Goal: Information Seeking & Learning: Learn about a topic

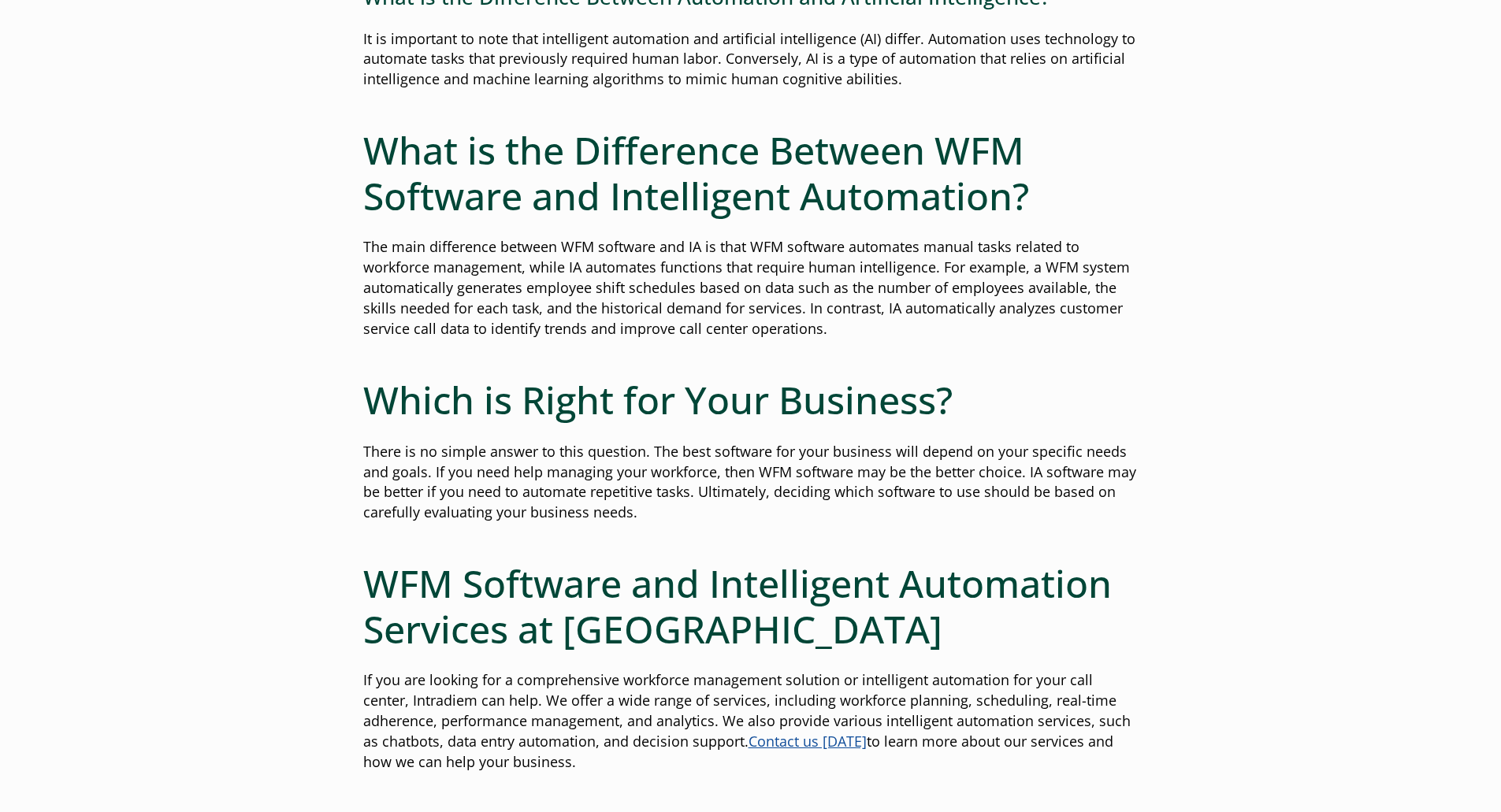
scroll to position [1734, 0]
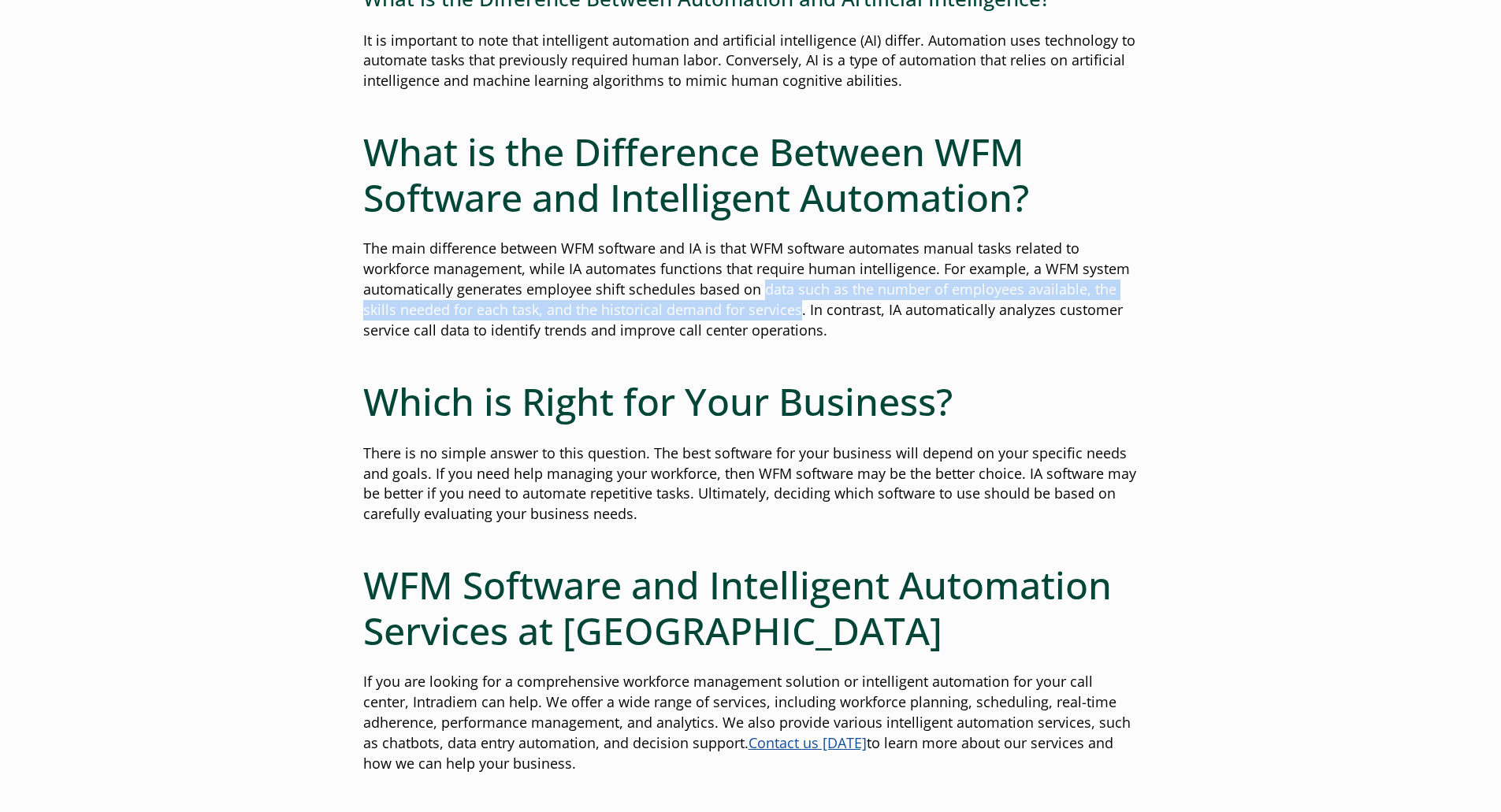
drag, startPoint x: 760, startPoint y: 290, endPoint x: 798, endPoint y: 314, distance: 44.9
click at [798, 314] on span "The main difference between WFM software and IA is that WFM software automates …" at bounding box center [746, 289] width 767 height 101
copy span "data such as the number of employees available, the skills needed for each task…"
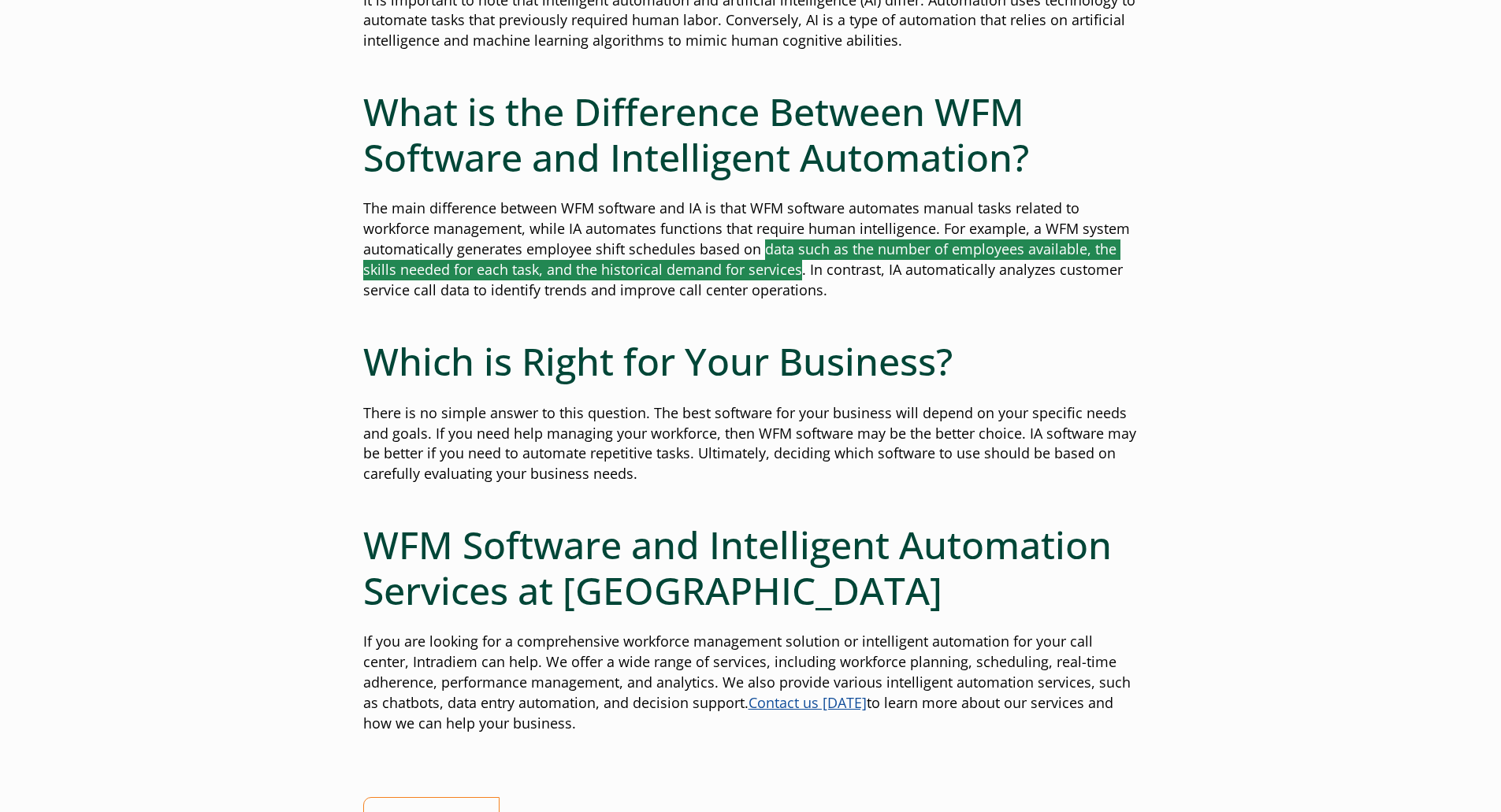
scroll to position [1970, 0]
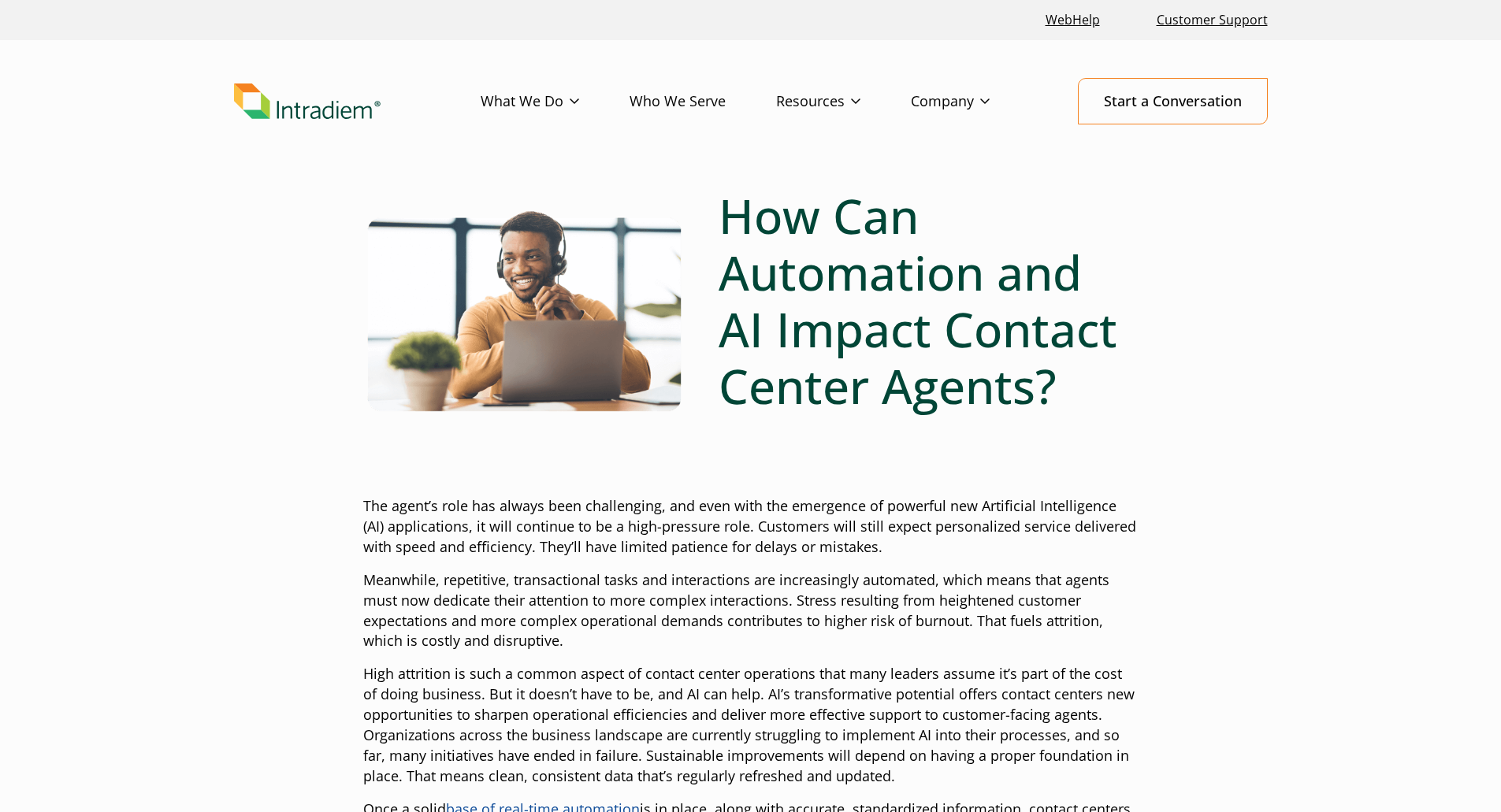
click at [754, 576] on p "Meanwhile, repetitive, transactional tasks and interactions are increasingly au…" at bounding box center [751, 611] width 775 height 82
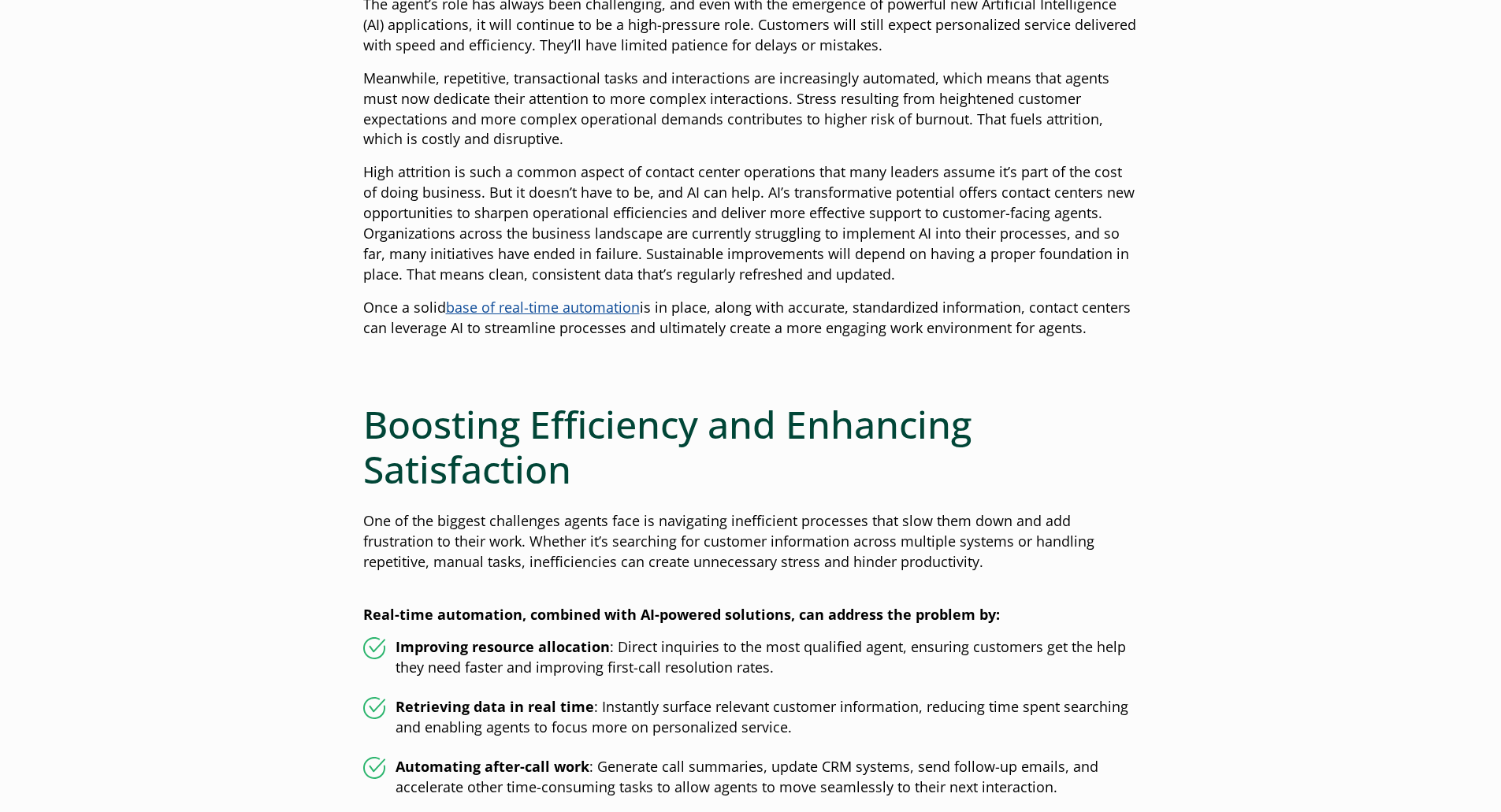
scroll to position [503, 0]
click at [534, 223] on p "High attrition is such a common aspect of contact center operations that many l…" at bounding box center [751, 223] width 775 height 123
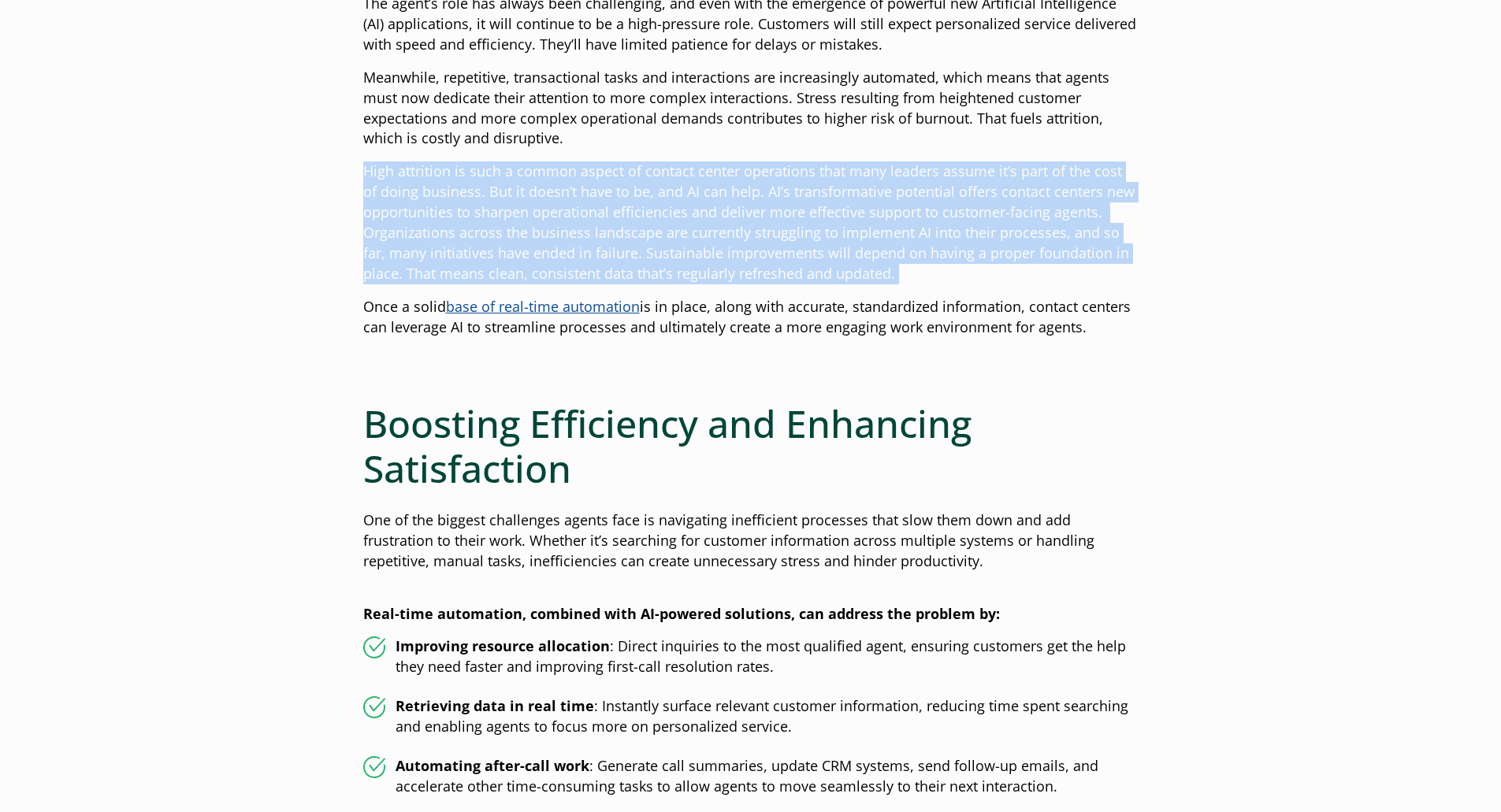
click at [534, 223] on p "High attrition is such a common aspect of contact center operations that many l…" at bounding box center [751, 223] width 775 height 123
click at [553, 246] on p "High attrition is such a common aspect of contact center operations that many l…" at bounding box center [751, 223] width 775 height 123
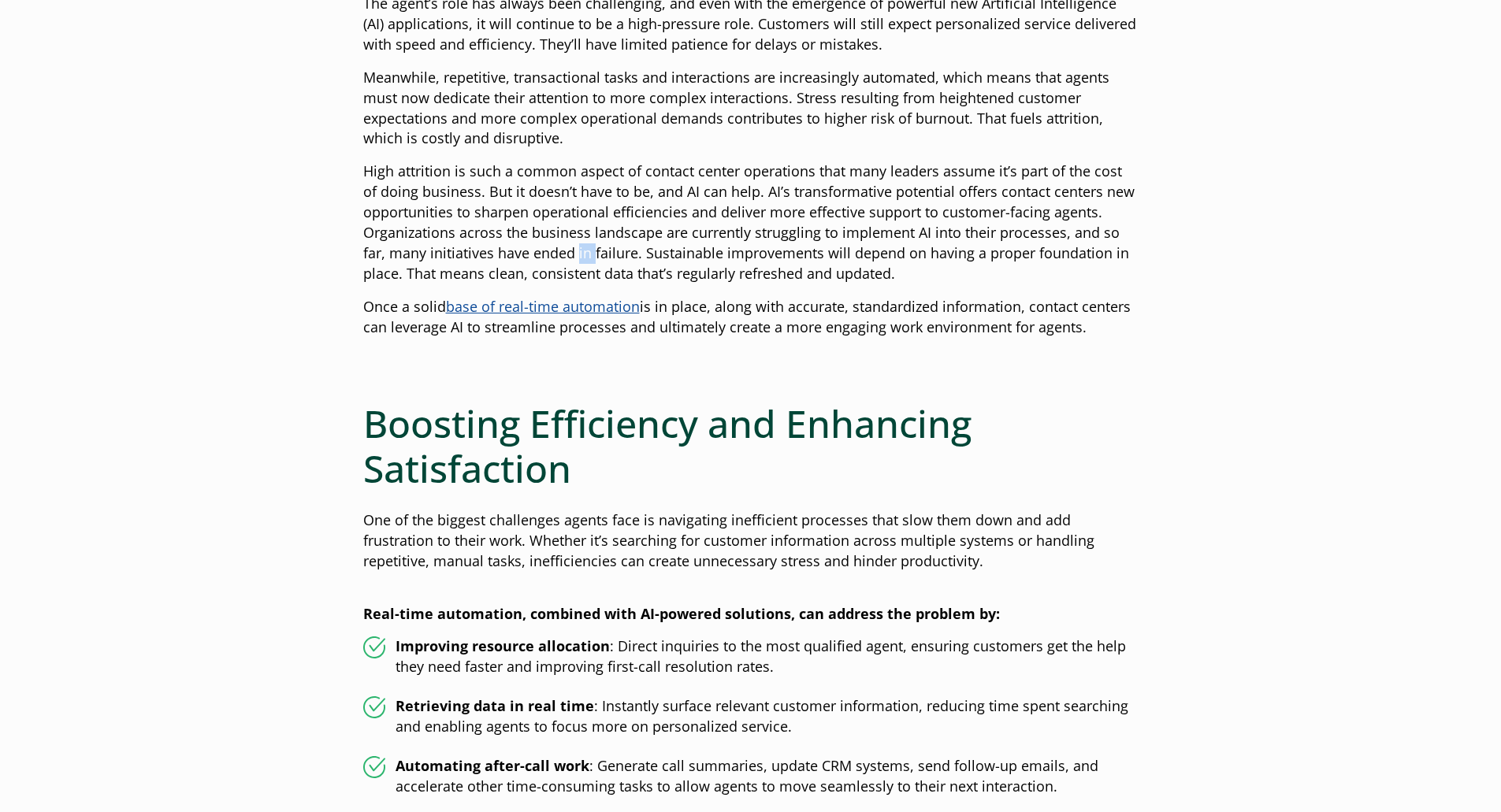
click at [553, 246] on p "High attrition is such a common aspect of contact center operations that many l…" at bounding box center [751, 223] width 775 height 123
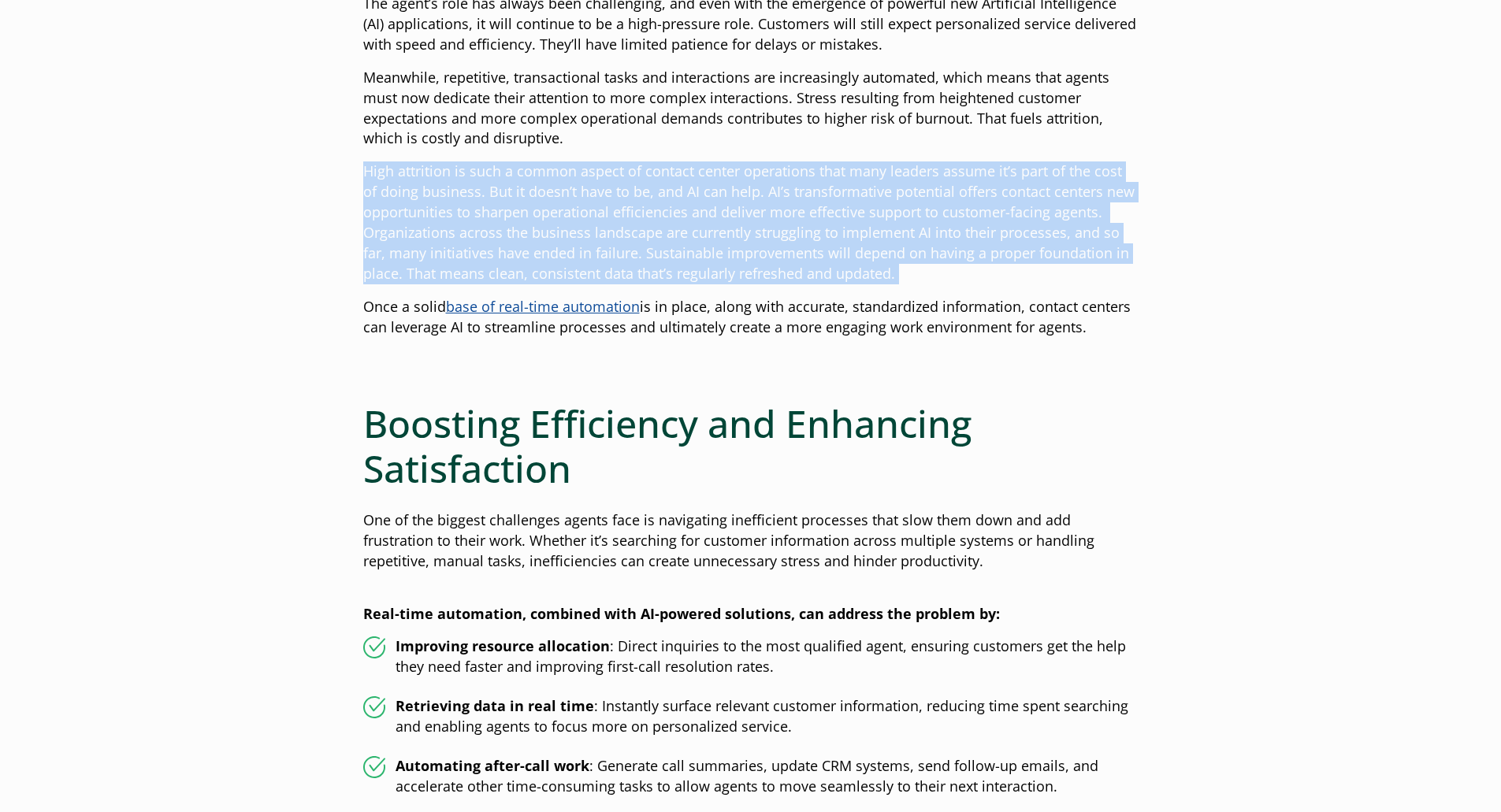
click at [553, 246] on p "High attrition is such a common aspect of contact center operations that many l…" at bounding box center [751, 223] width 775 height 123
click at [553, 238] on p "High attrition is such a common aspect of contact center operations that many l…" at bounding box center [751, 223] width 775 height 123
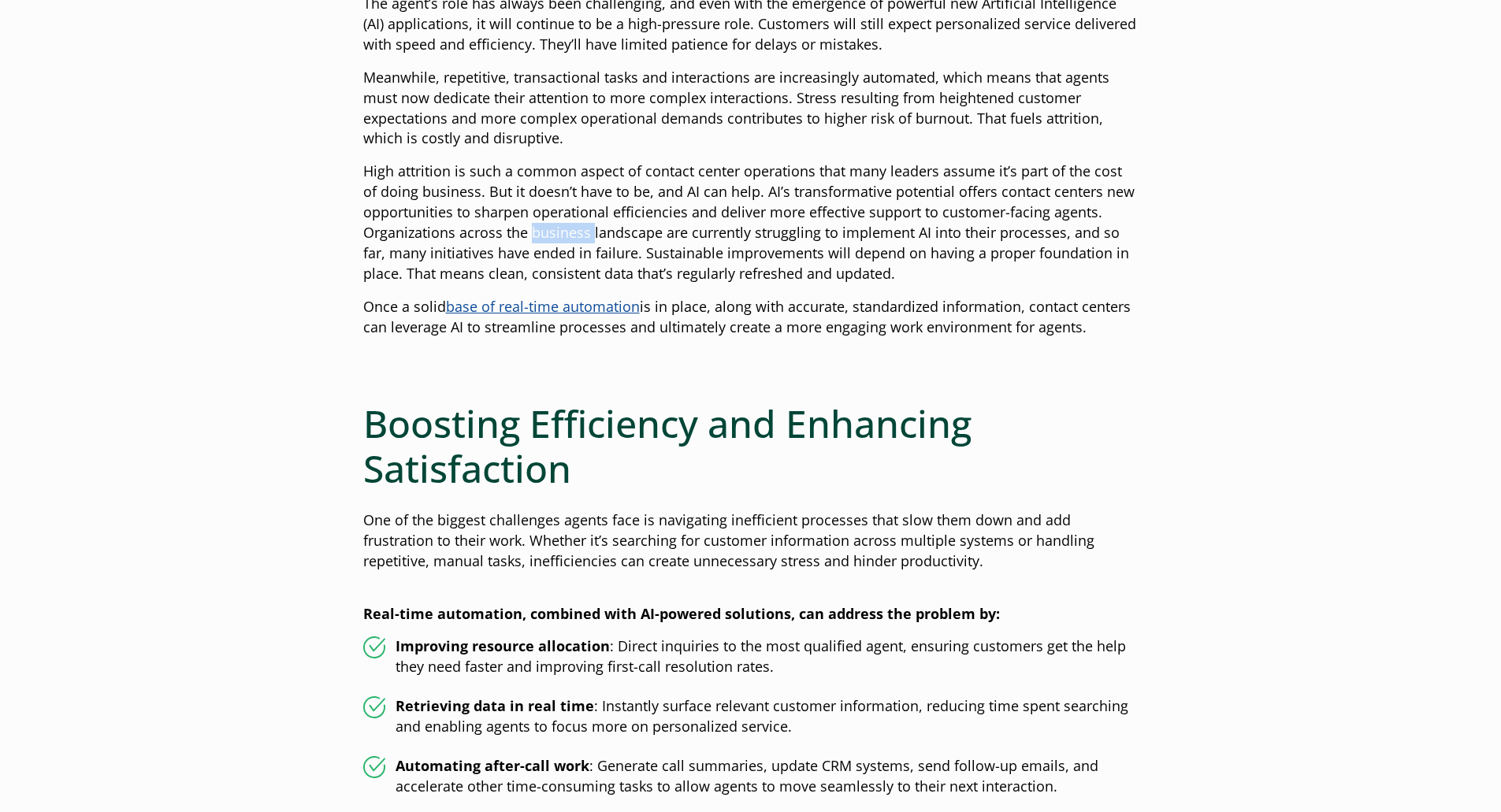
click at [553, 238] on p "High attrition is such a common aspect of contact center operations that many l…" at bounding box center [751, 223] width 775 height 123
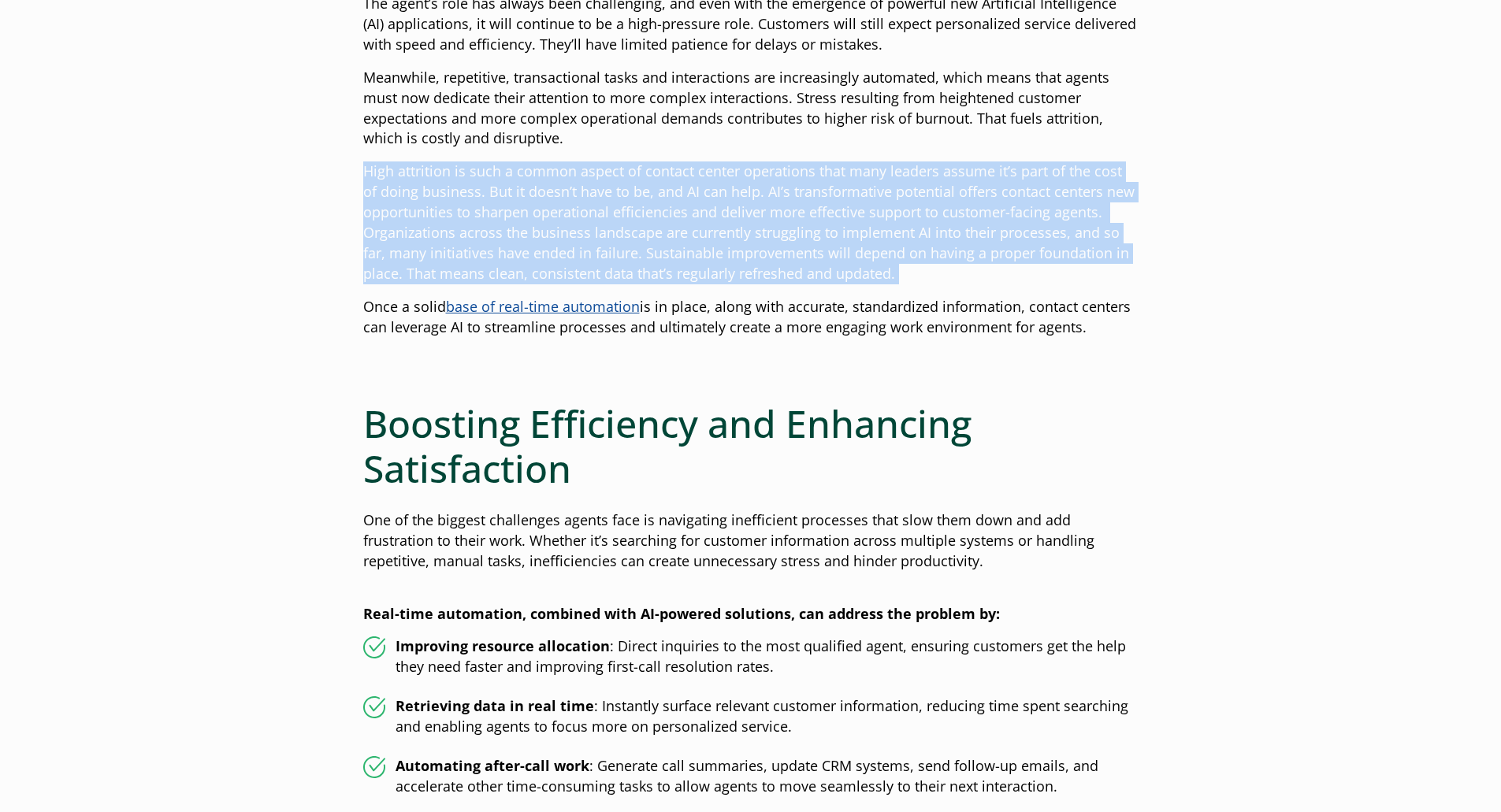
click at [553, 238] on p "High attrition is such a common aspect of contact center operations that many l…" at bounding box center [751, 223] width 775 height 123
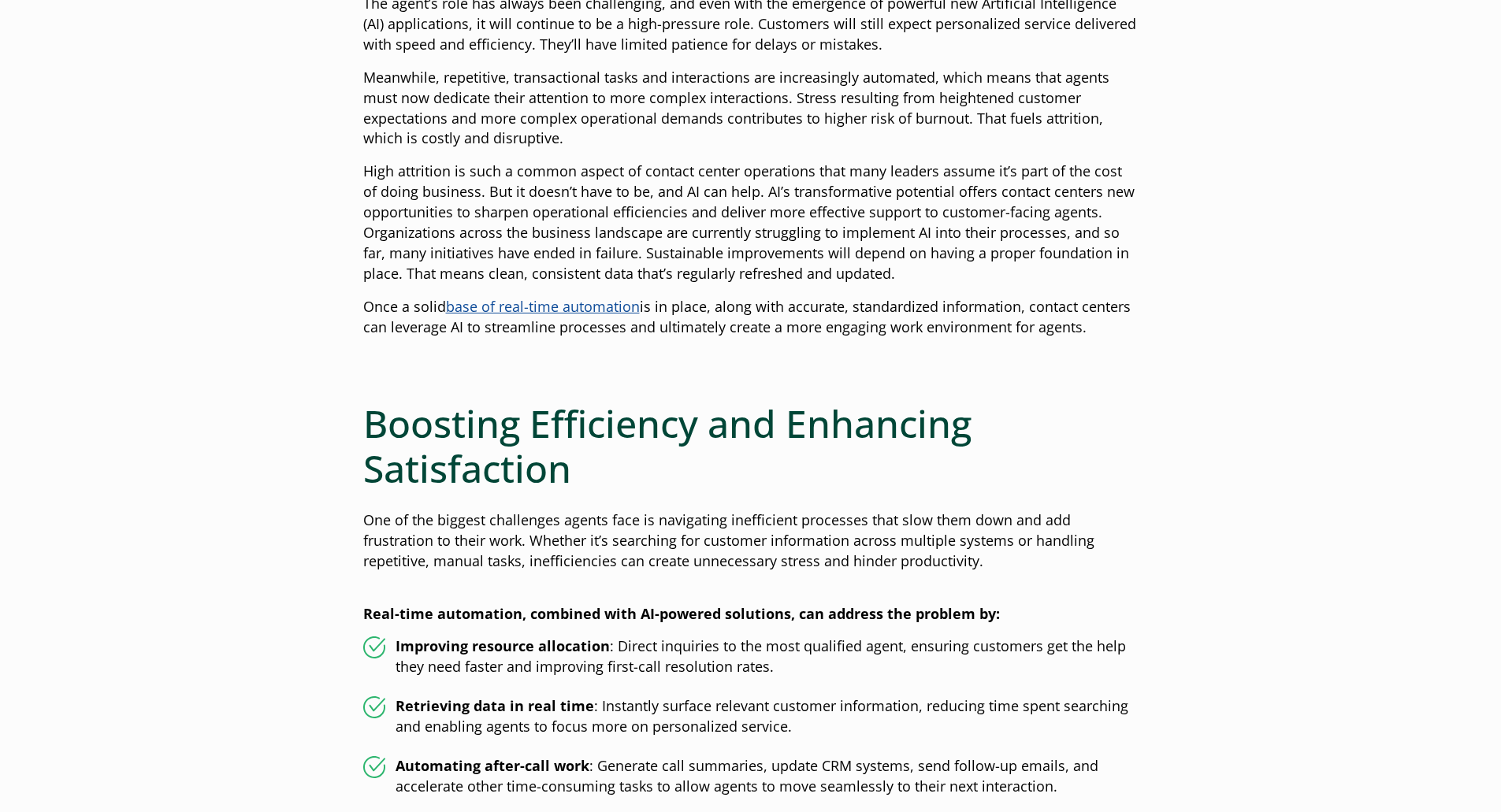
click at [823, 376] on div at bounding box center [751, 376] width 775 height 50
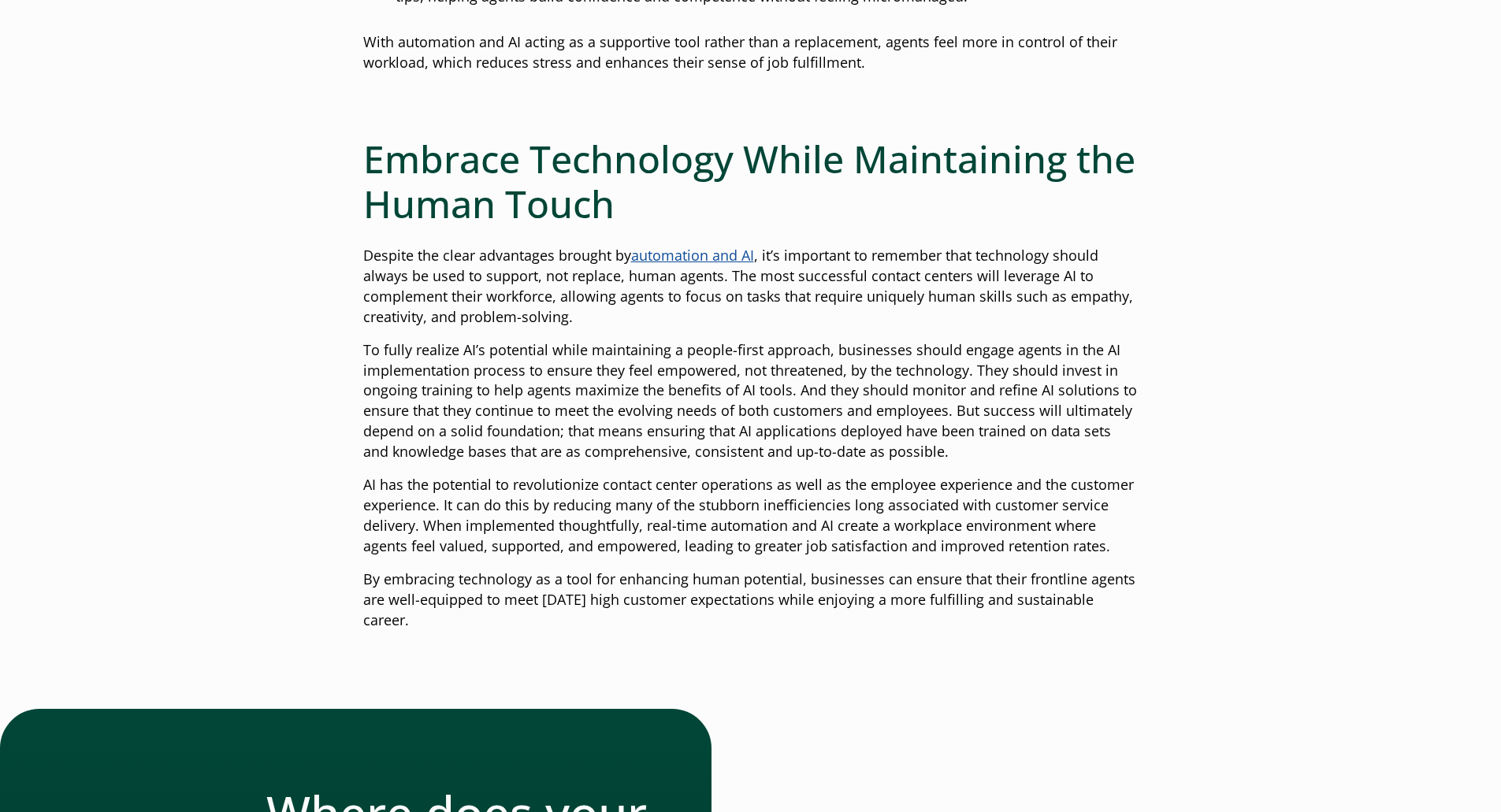
scroll to position [1891, 0]
